Goal: Information Seeking & Learning: Learn about a topic

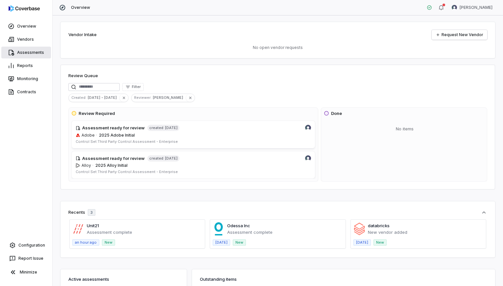
click at [40, 53] on link "Assessments" at bounding box center [26, 53] width 50 height 12
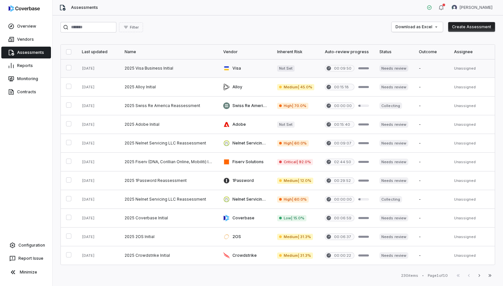
click at [155, 67] on link at bounding box center [168, 68] width 99 height 18
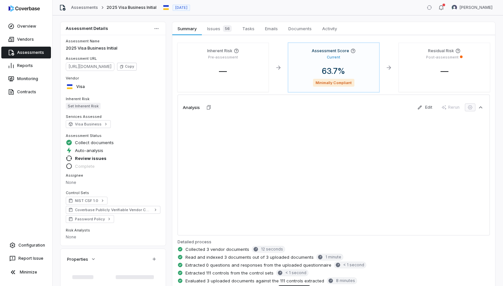
click at [215, 30] on span "Issues 56" at bounding box center [219, 28] width 30 height 9
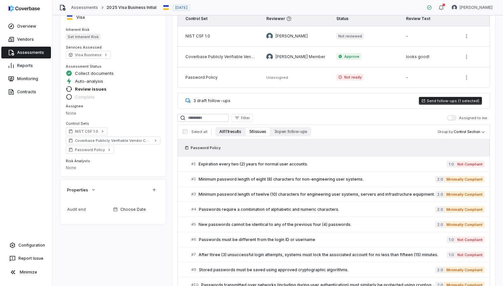
scroll to position [93, 0]
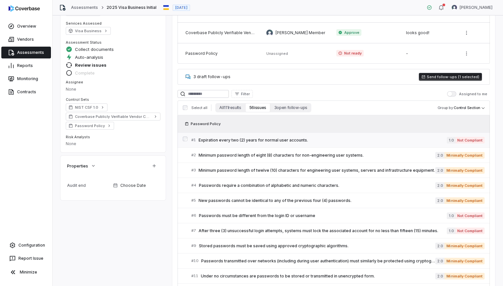
click at [245, 143] on div "# 1 Expiration every two (2) years for normal user accounts." at bounding box center [318, 140] width 255 height 7
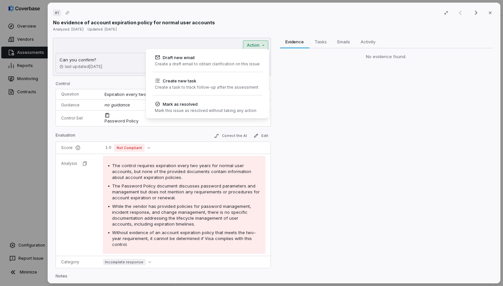
click at [249, 43] on div "# 1 Result 1 of 25 Close No evidence of account expiration policy for normal us…" at bounding box center [251, 143] width 503 height 286
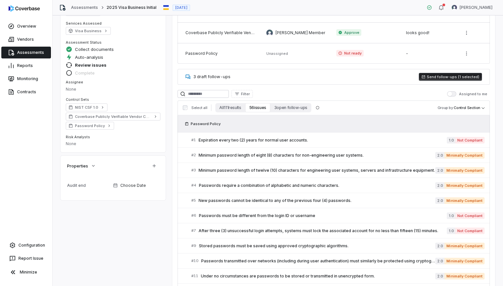
click at [293, 122] on div "Password Policy" at bounding box center [334, 124] width 302 height 7
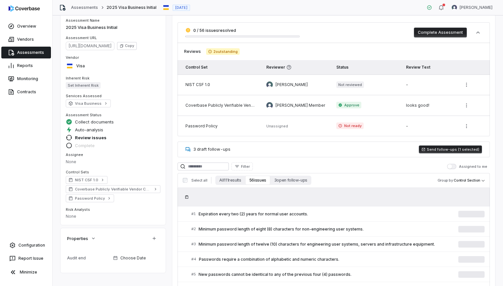
scroll to position [46, 0]
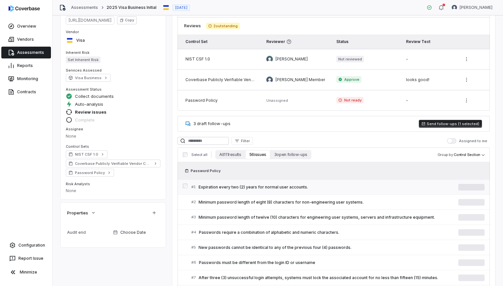
click at [285, 186] on span "Expiration every two (2) years for normal user accounts." at bounding box center [329, 187] width 260 height 5
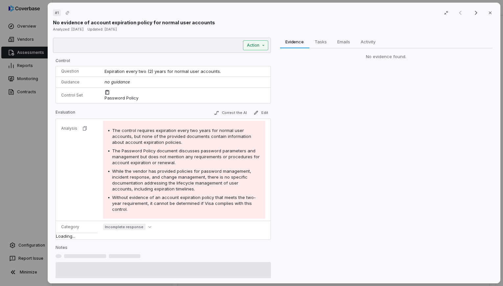
click at [259, 44] on div "# 1 Result 1 of 25 Close No evidence of account expiration policy for normal us…" at bounding box center [251, 143] width 503 height 286
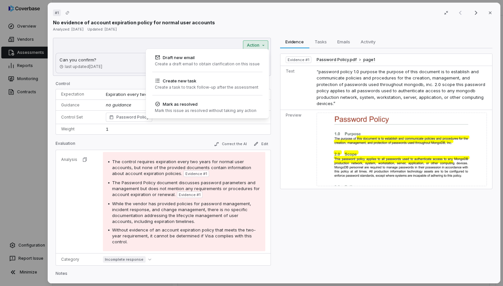
click at [259, 44] on div "# 1 Result 1 of 25 Close No evidence of account expiration policy for normal us…" at bounding box center [251, 143] width 503 height 286
click at [256, 48] on div "# 1 Result 1 of 25 Close No evidence of account expiration policy for normal us…" at bounding box center [251, 143] width 503 height 286
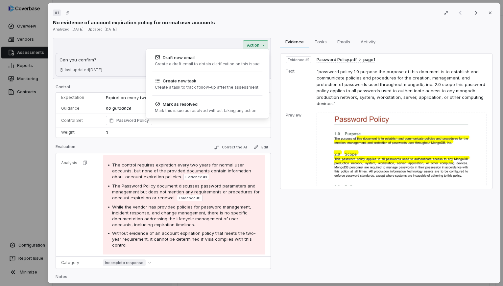
click at [245, 45] on div "# 1 Result 1 of 25 Close No evidence of account expiration policy for normal us…" at bounding box center [251, 143] width 503 height 286
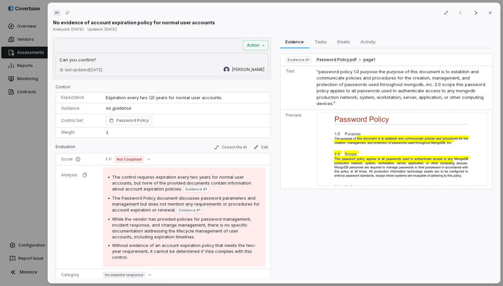
click at [248, 51] on div "Action Can you confirm? Can you confirm? last updated 3 days ago Amanda Pettena…" at bounding box center [162, 58] width 218 height 41
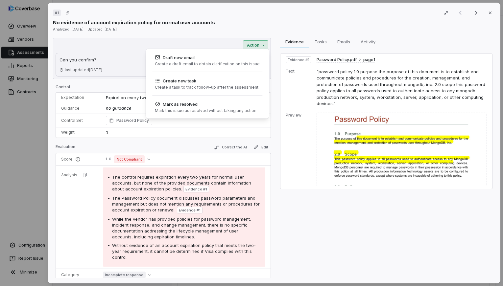
click at [248, 49] on div "Action Can you confirm? Can you confirm? last updated 3 days ago Amanda Pettena…" at bounding box center [162, 58] width 218 height 41
click at [232, 43] on div "# 1 Result 1 of 25 Close No evidence of account expiration policy for normal us…" at bounding box center [251, 143] width 503 height 286
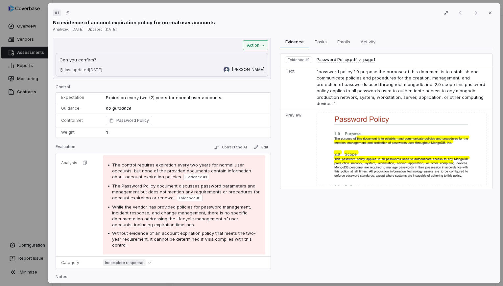
click at [257, 48] on div "# 1 (filtered result) Close No evidence of account expiration policy for normal…" at bounding box center [251, 143] width 503 height 286
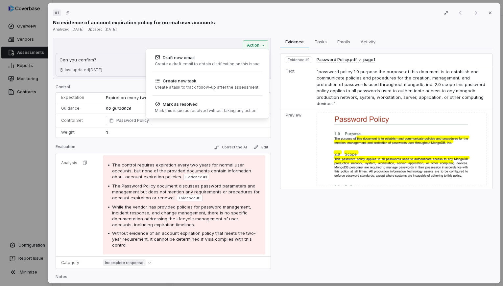
click at [256, 44] on div "# 1 (filtered result) Close No evidence of account expiration policy for normal…" at bounding box center [251, 143] width 503 height 286
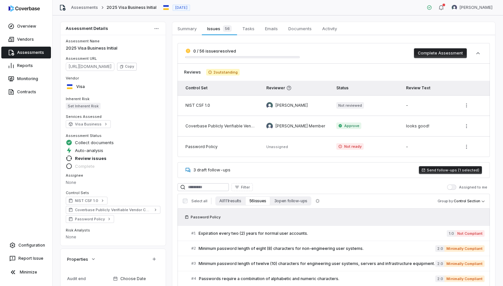
click at [342, 6] on div "Assessments 2025 Visa Business Initial [DATE] [PERSON_NAME]" at bounding box center [278, 7] width 450 height 15
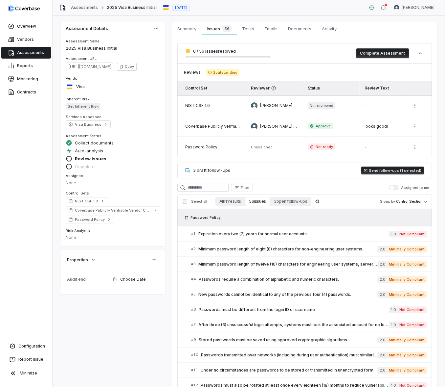
click at [273, 177] on div "3 draft follow-ups Send follow-ups (1 selected)" at bounding box center [305, 170] width 255 height 16
click at [288, 239] on link "# 1 Expiration every two (2) years for normal user accounts. 1.0 Not Compliant" at bounding box center [309, 233] width 236 height 15
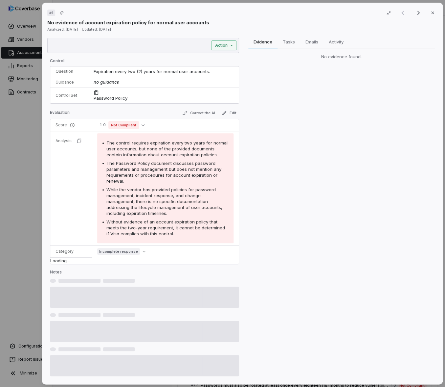
click at [224, 44] on div "# 1 Result 1 of 25 Close No evidence of account expiration policy for normal us…" at bounding box center [222, 193] width 445 height 387
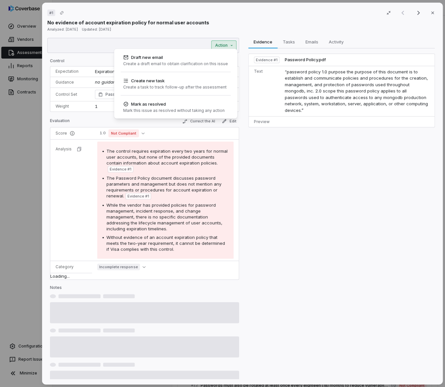
click at [224, 45] on div "# 1 Result 1 of 25 Close No evidence of account expiration policy for normal us…" at bounding box center [222, 193] width 445 height 387
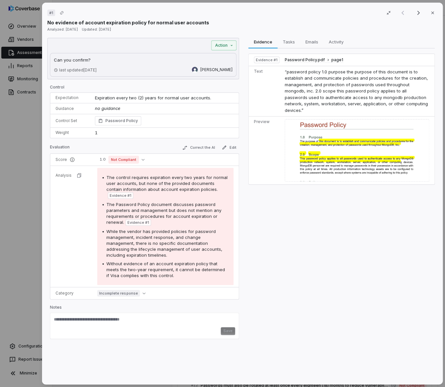
click at [224, 45] on div "# 1 Result 1 of 25 Close No evidence of account expiration policy for normal us…" at bounding box center [222, 193] width 445 height 387
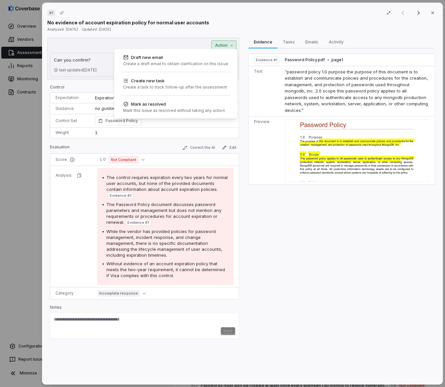
click at [225, 45] on div "# 1 Result 1 of 25 Close No evidence of account expiration policy for normal us…" at bounding box center [222, 193] width 445 height 387
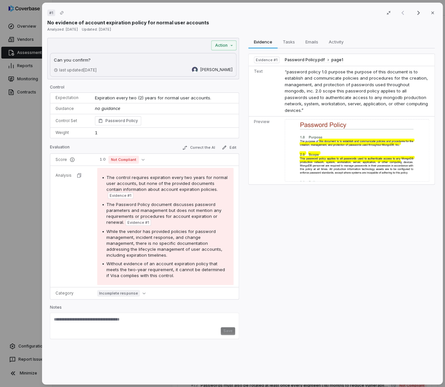
click at [21, 179] on div "# 1 Result 1 of 25 Close No evidence of account expiration policy for normal us…" at bounding box center [222, 193] width 445 height 387
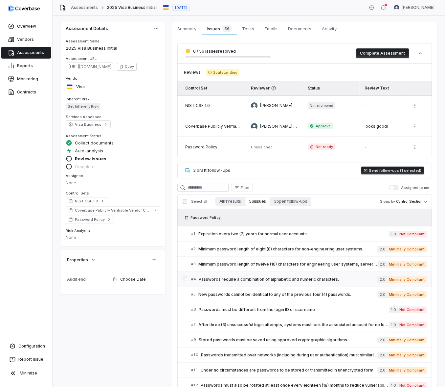
scroll to position [10, 0]
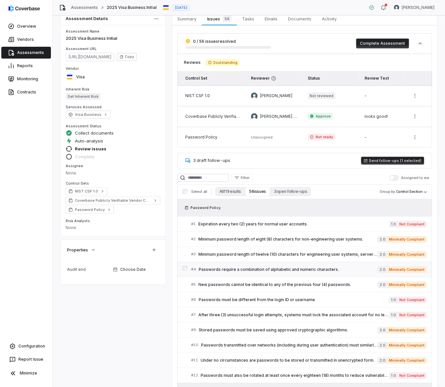
click at [237, 277] on link "# 5 New passwords cannot be identical to any of the previous four (4) passwords…" at bounding box center [309, 284] width 236 height 15
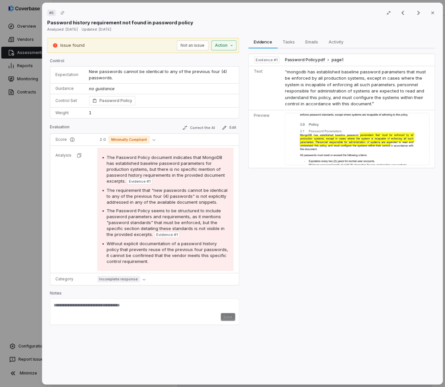
click at [221, 44] on div "# 5 Result 9 of 25 Close Password history requirement not found in password pol…" at bounding box center [222, 193] width 445 height 387
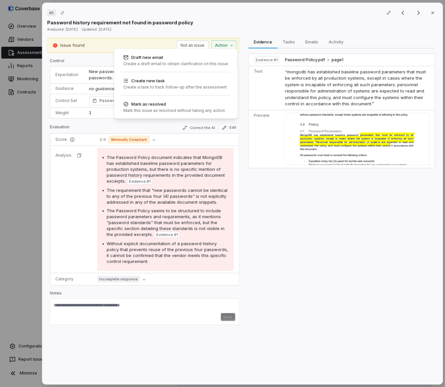
click at [220, 46] on div "# 5 Result 9 of 25 Close Password history requirement not found in password pol…" at bounding box center [222, 193] width 445 height 387
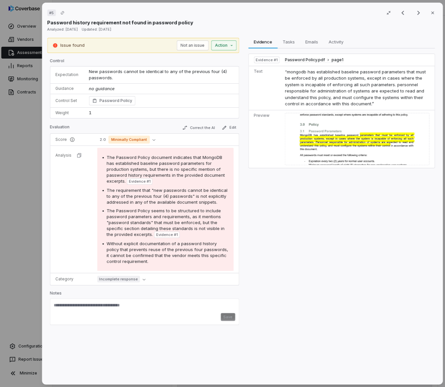
click at [229, 42] on div "# 5 Result 9 of 25 Close Password history requirement not found in password pol…" at bounding box center [222, 193] width 445 height 387
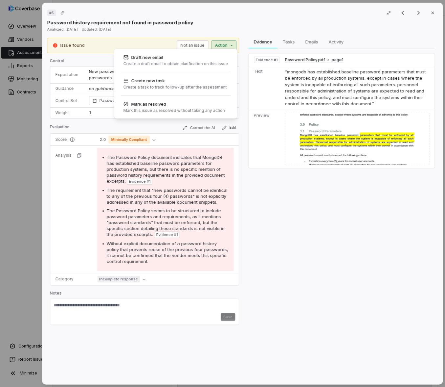
click at [229, 42] on div "# 5 Result 9 of 25 Close Password history requirement not found in password pol…" at bounding box center [222, 193] width 445 height 387
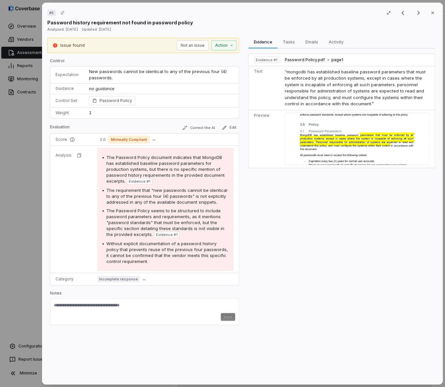
click at [168, 58] on div "Issue found Not an issue Action Control Expectation New passwords cannot be ide…" at bounding box center [143, 208] width 192 height 341
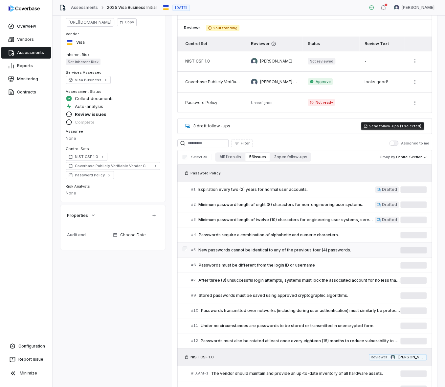
scroll to position [119, 0]
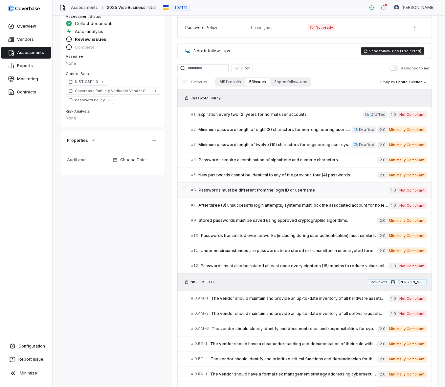
click at [248, 189] on span "Passwords must be different from the login ID or username" at bounding box center [294, 189] width 190 height 5
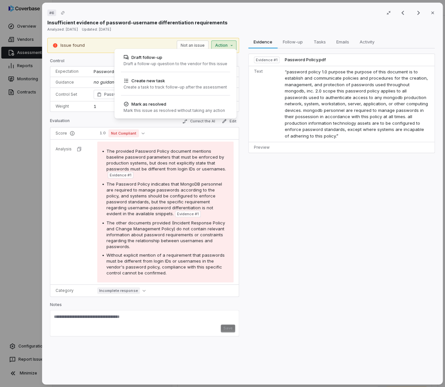
click at [226, 47] on div "# 6 Result 10 of 25 Close Insufficient evidence of password-username differenti…" at bounding box center [222, 193] width 445 height 387
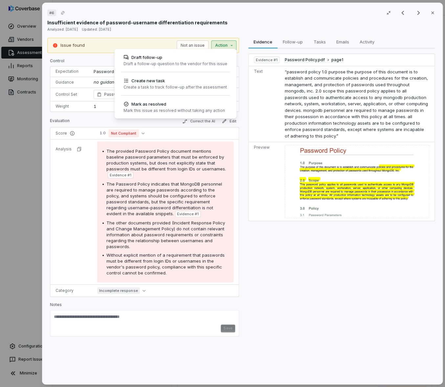
click at [226, 47] on div "# 6 Result 10 of 25 Close Insufficient evidence of password-username differenti…" at bounding box center [222, 193] width 445 height 387
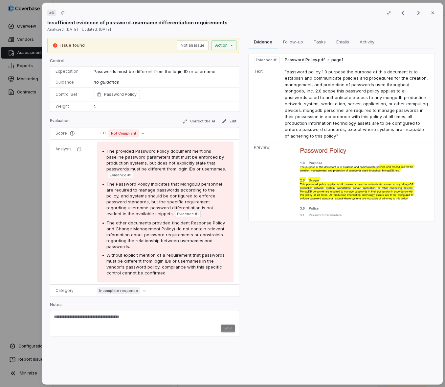
click at [34, 242] on div "# 6 Result 10 of 25 Close Insufficient evidence of password-username differenti…" at bounding box center [222, 193] width 445 height 387
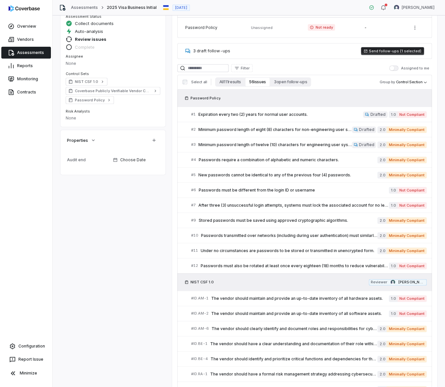
scroll to position [119, 0]
